Goal: Task Accomplishment & Management: Use online tool/utility

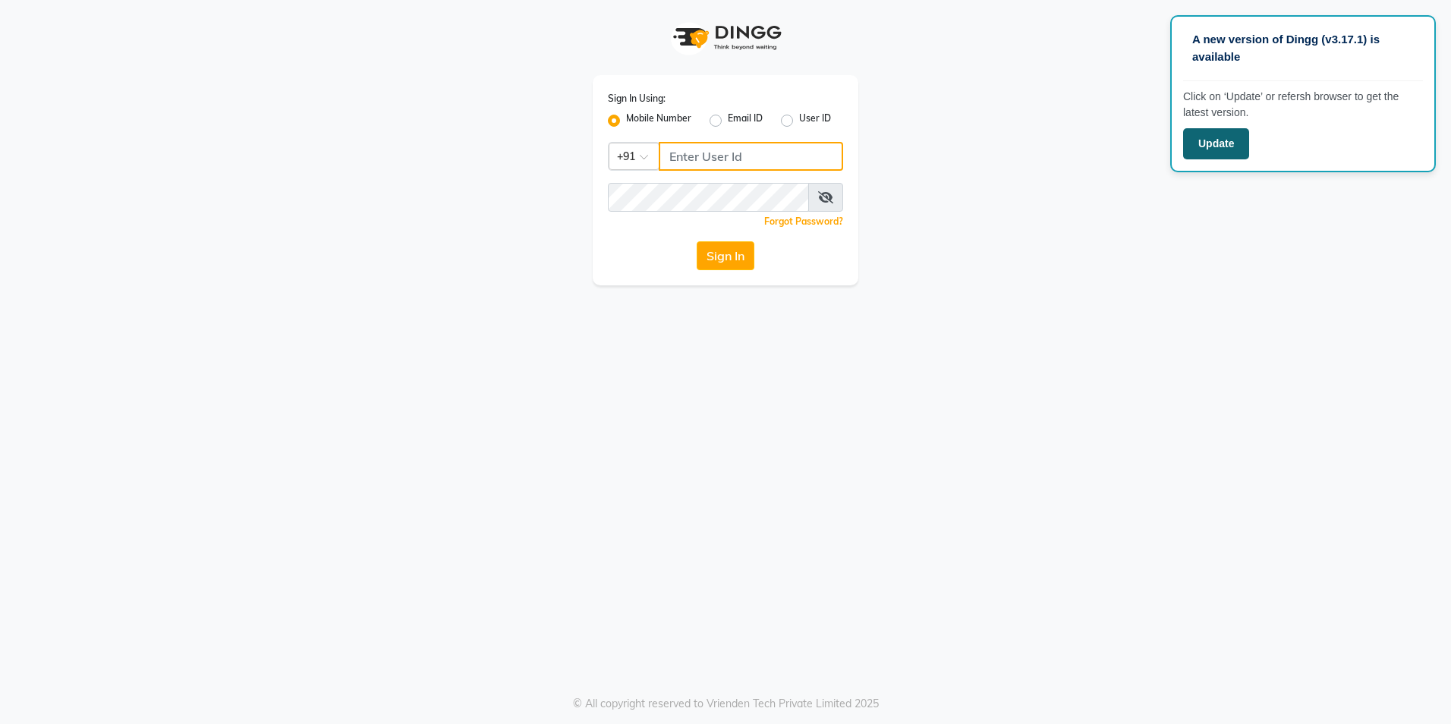
type input "8559033058"
click at [1207, 146] on button "Update" at bounding box center [1216, 143] width 66 height 31
click at [1207, 140] on button "Update" at bounding box center [1216, 143] width 66 height 31
click at [713, 254] on button "Sign In" at bounding box center [726, 255] width 58 height 29
